Goal: Go to known website: Access a specific website the user already knows

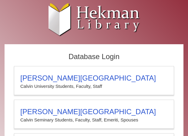
scroll to position [24, 0]
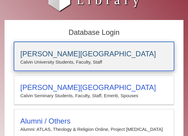
click at [101, 63] on p "Calvin University Students, Faculty, Staff" at bounding box center [94, 62] width 148 height 8
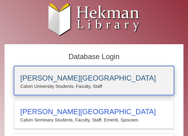
click at [99, 83] on p "Calvin University Students, Faculty, Staff" at bounding box center [94, 87] width 148 height 8
click at [101, 81] on h3 "[PERSON_NAME][GEOGRAPHIC_DATA]" at bounding box center [94, 78] width 148 height 9
